Goal: Entertainment & Leisure: Consume media (video, audio)

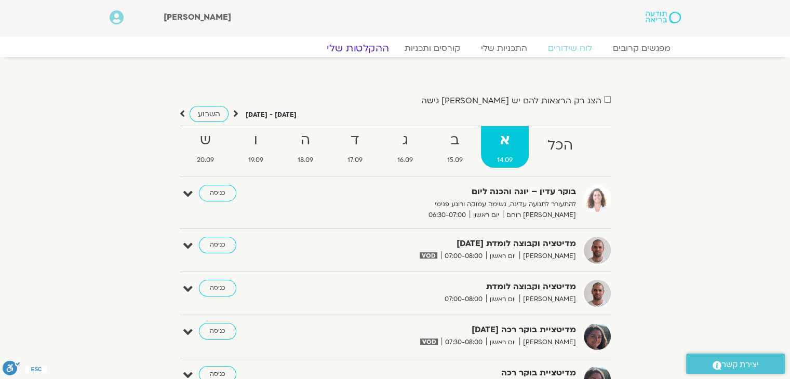
click at [362, 48] on link "ההקלטות שלי" at bounding box center [357, 48] width 87 height 12
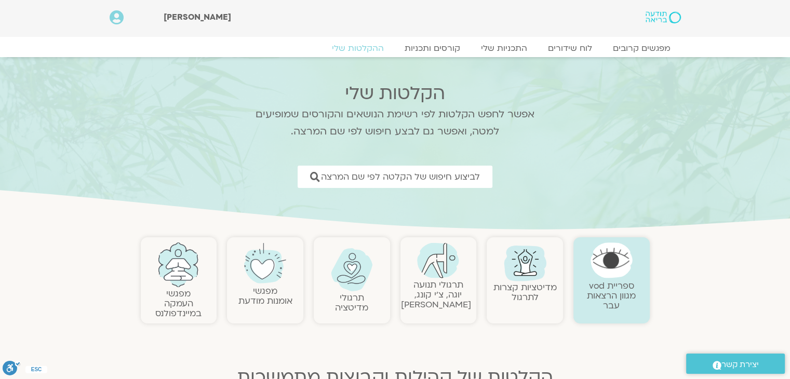
click at [443, 287] on link "תרגולי תנועה יוגה, צ׳י קונג, פלדנקרייז" at bounding box center [436, 295] width 70 height 32
click at [444, 281] on link "תרגולי תנועה יוגה, צ׳י קונג, פלדנקרייז" at bounding box center [436, 295] width 70 height 32
click at [433, 271] on img at bounding box center [438, 261] width 42 height 36
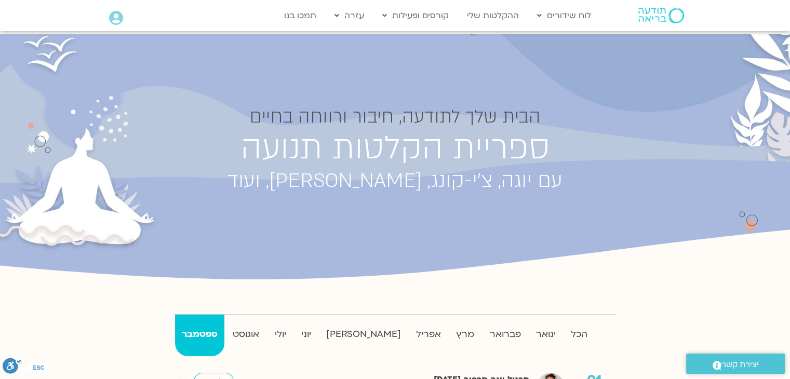
click at [19, 358] on circle "סרגל נגישות" at bounding box center [19, 361] width 6 height 6
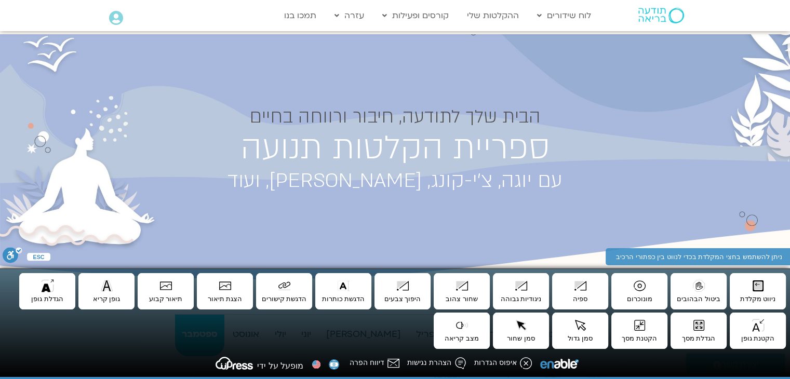
click at [19, 358] on div "ניתן להשתמש בחצי המקלדת בכדי לנווט [PERSON_NAME] כפתורי הרכיב .a fill:#FFF; ESC…" at bounding box center [395, 324] width 790 height 111
click at [170, 117] on h1 "הבית שלך לתודעה, חיבור ורווחה בחיים" at bounding box center [395, 117] width 467 height 21
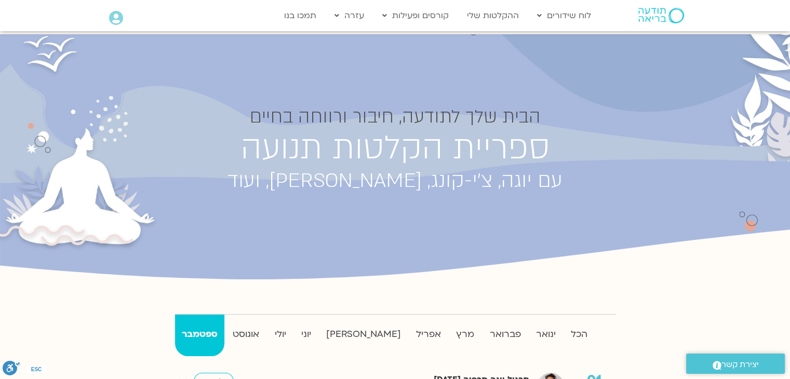
click at [170, 117] on h1 "הבית שלך לתודעה, חיבור ורווחה בחיים" at bounding box center [395, 117] width 467 height 21
click at [450, 334] on strong "מרץ" at bounding box center [465, 335] width 31 height 16
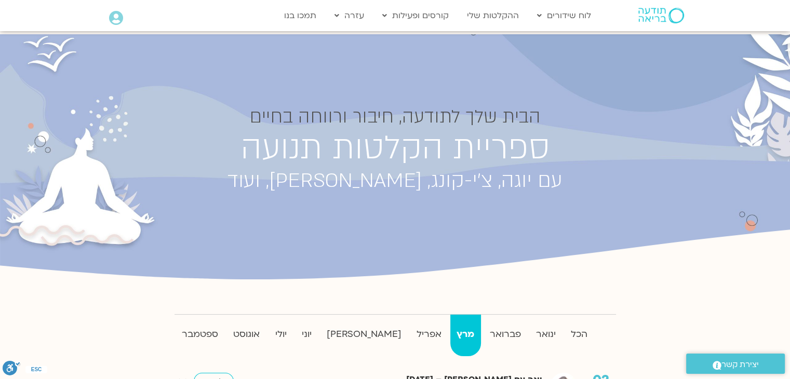
click at [451, 332] on strong "מרץ" at bounding box center [466, 335] width 31 height 16
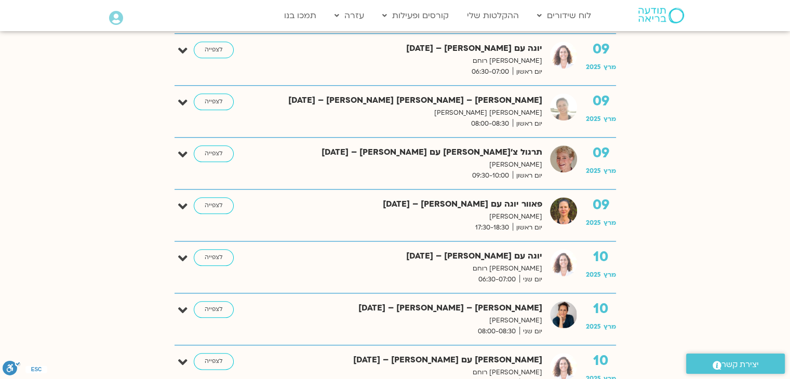
scroll to position [1143, 0]
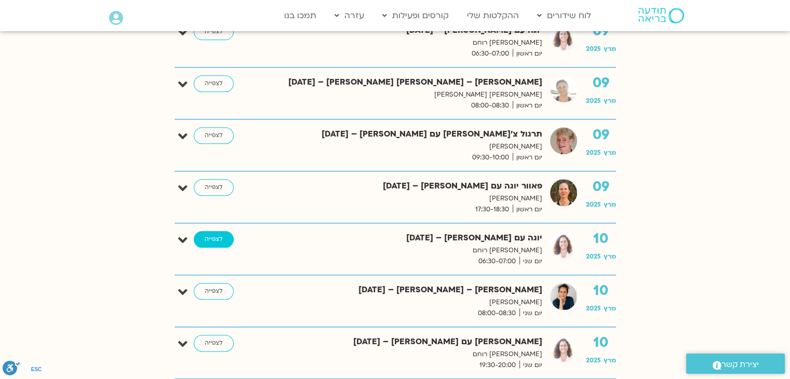
click at [213, 231] on link "לצפייה" at bounding box center [214, 239] width 40 height 17
